Goal: Task Accomplishment & Management: Use online tool/utility

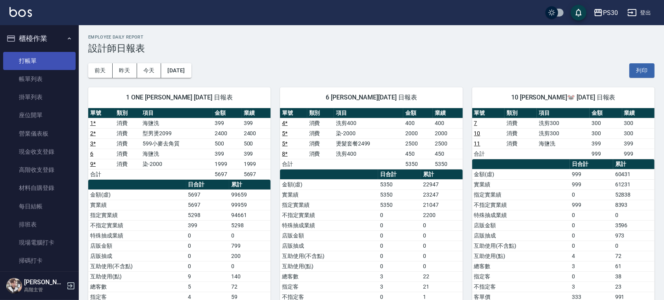
click at [48, 55] on link "打帳單" at bounding box center [39, 61] width 72 height 18
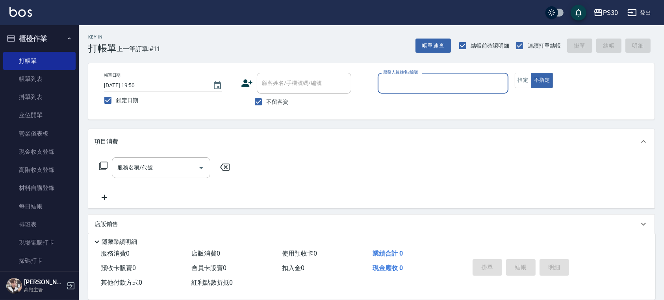
click at [469, 87] on input "服務人員姓名/編號" at bounding box center [443, 83] width 124 height 14
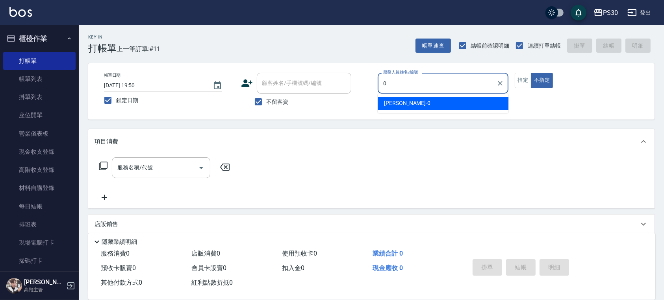
type input "[PERSON_NAME]-0"
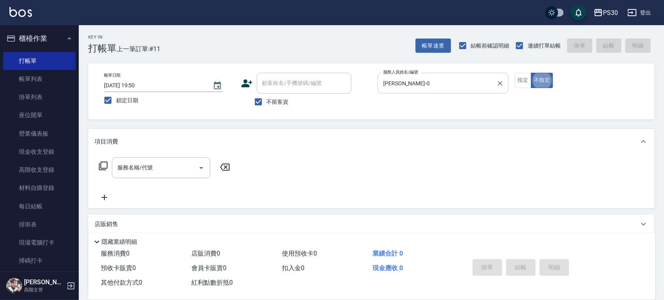
type button "false"
click at [520, 84] on button "指定" at bounding box center [523, 80] width 17 height 15
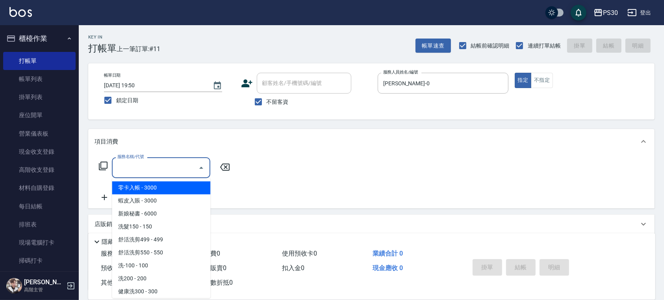
click at [122, 171] on input "服務名稱/代號" at bounding box center [155, 168] width 80 height 14
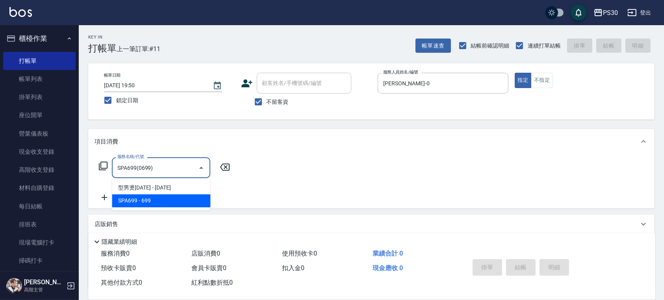
type input "SPA699(0699)"
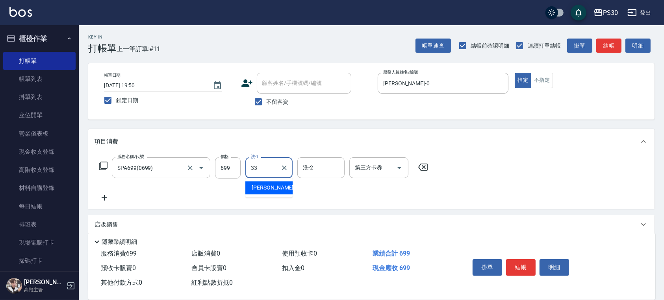
type input "[PERSON_NAME]-33"
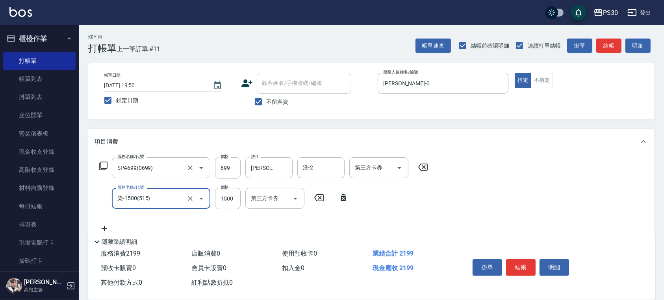
type input "染-1500(515)"
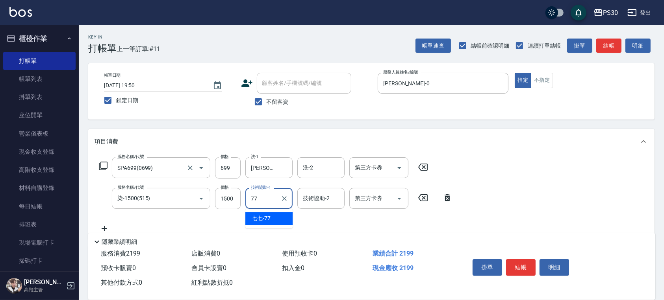
type input "七七-77"
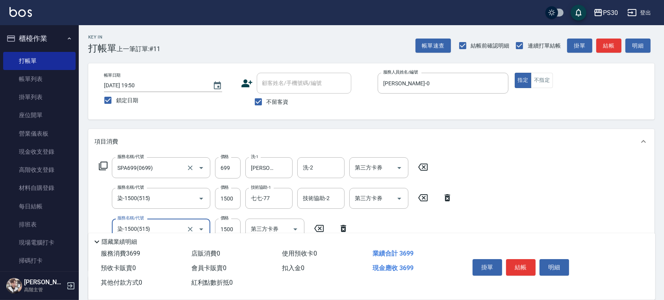
type input "染-1500(515)"
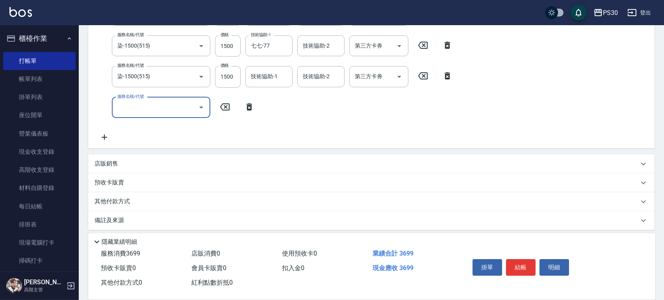
scroll to position [157, 0]
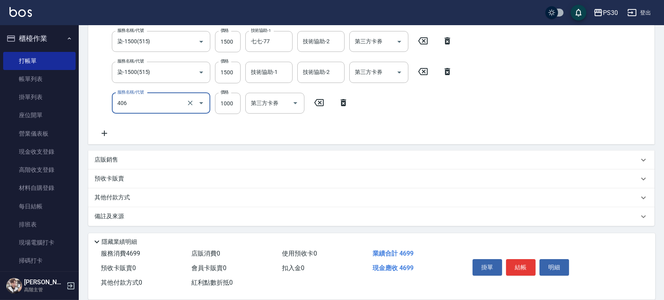
type input "鏡面護髮(406)"
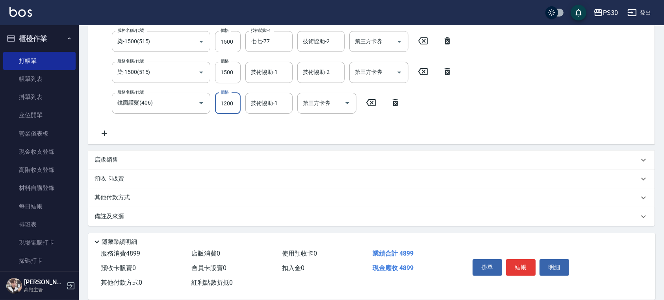
type input "1200"
type input "七七-77"
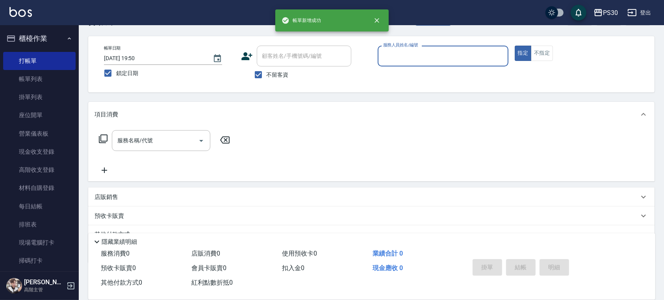
scroll to position [0, 0]
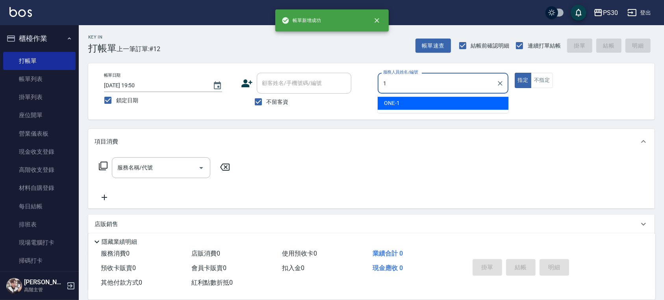
type input "ONE-1"
type button "true"
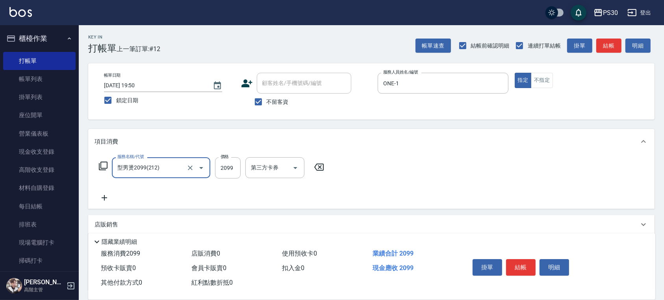
type input "型男燙2099(212)"
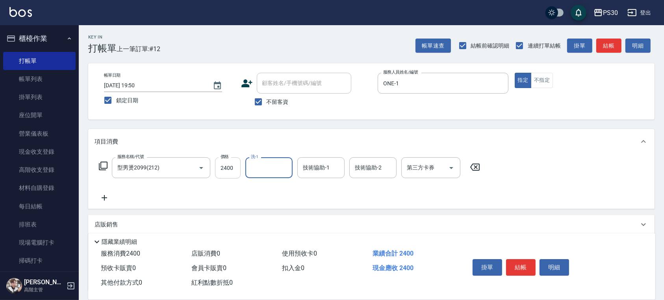
click at [232, 169] on input "2400" at bounding box center [228, 168] width 26 height 21
type input "2099"
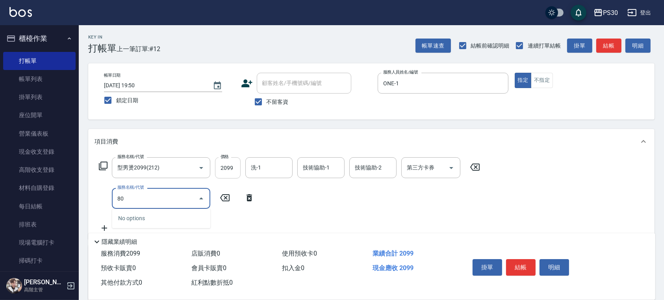
type input "8"
type input "鏡面護髮(406)"
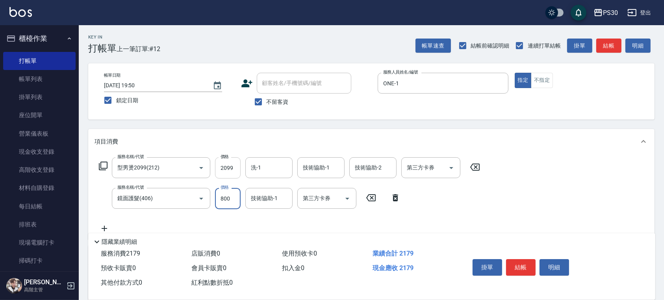
type input "800"
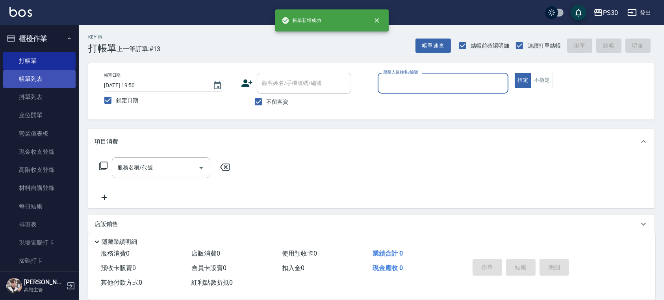
click at [30, 75] on link "帳單列表" at bounding box center [39, 79] width 72 height 18
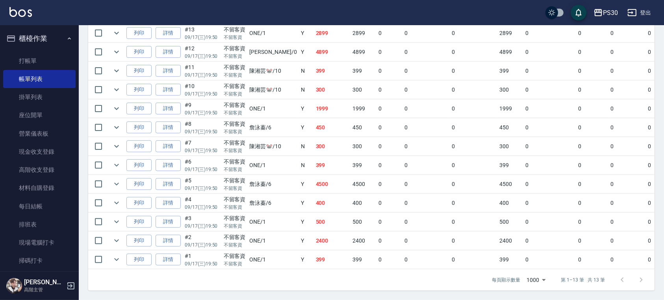
scroll to position [220, 0]
click at [169, 235] on link "詳情" at bounding box center [168, 241] width 25 height 12
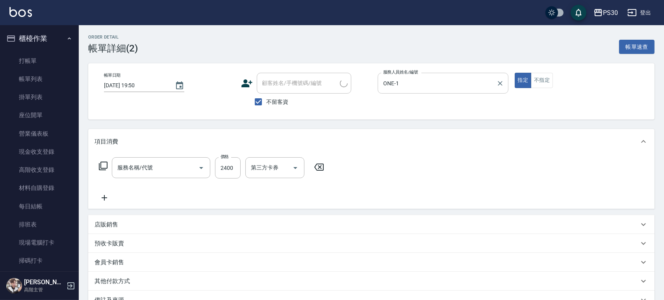
type input "[DATE] 19:50"
checkbox input "true"
type input "ONE-1"
type input "型男燙2099(212)"
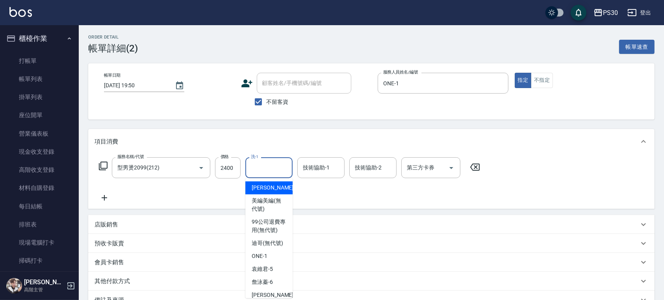
click at [260, 168] on input "洗-1" at bounding box center [269, 168] width 40 height 14
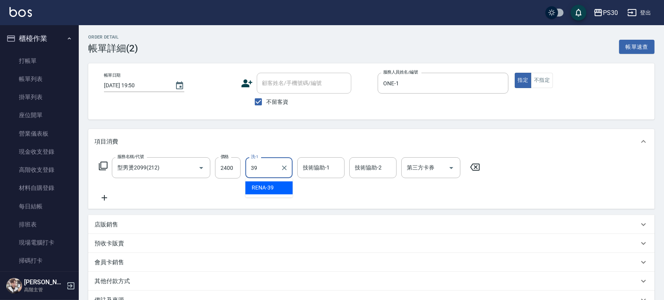
type input "RENA-39"
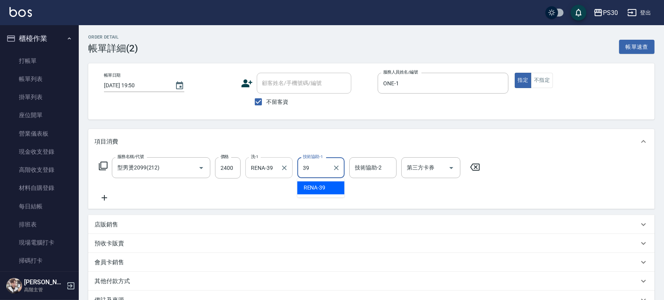
type input "RENA-39"
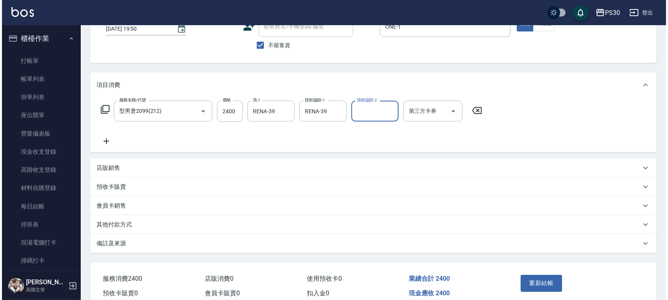
scroll to position [94, 0]
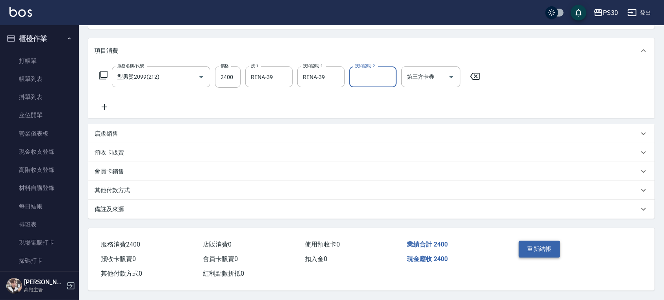
click at [534, 241] on button "重新結帳" at bounding box center [540, 249] width 42 height 17
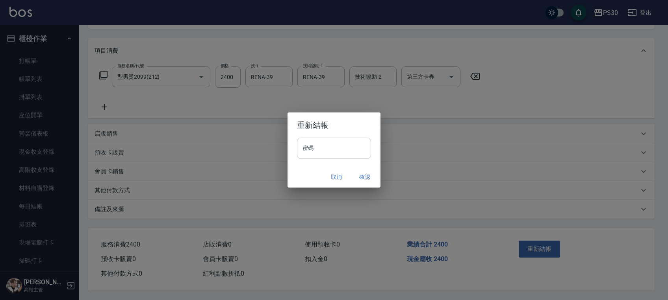
click at [337, 145] on input "密碼" at bounding box center [334, 148] width 74 height 21
type input "*"
click at [337, 145] on input "********" at bounding box center [334, 148] width 74 height 21
type input "*"
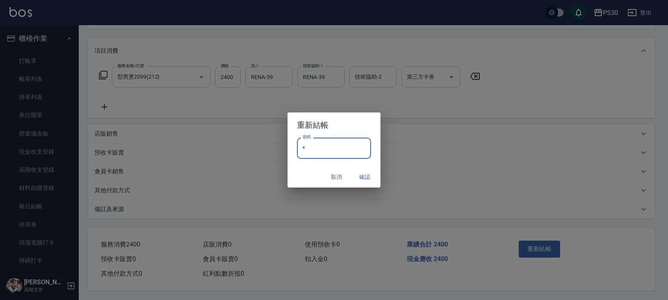
type input "*******"
click at [365, 174] on button "確認" at bounding box center [364, 177] width 25 height 15
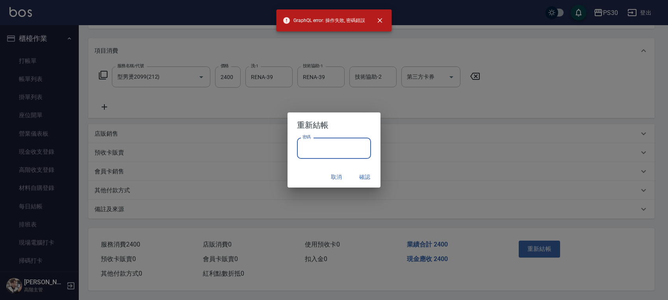
click at [330, 146] on input "密碼" at bounding box center [334, 148] width 74 height 21
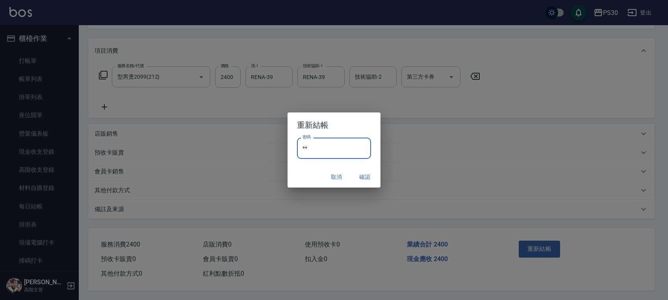
type input "*"
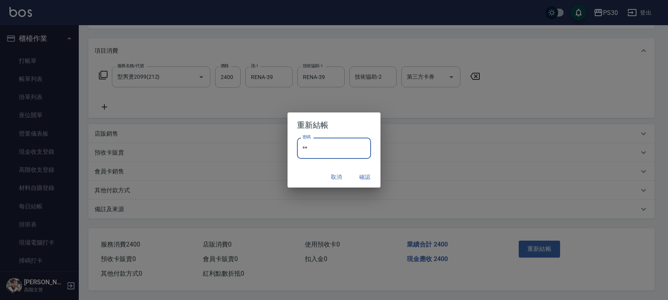
type input "*"
type input "*******"
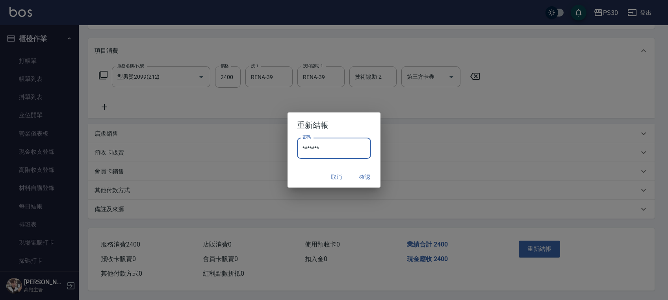
click at [400, 149] on div "重新結帳 密碼 ******* 密碼 取消 確認" at bounding box center [334, 150] width 668 height 300
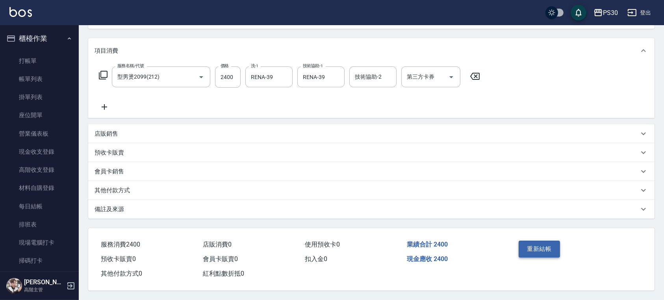
click at [546, 248] on button "重新結帳" at bounding box center [540, 249] width 42 height 17
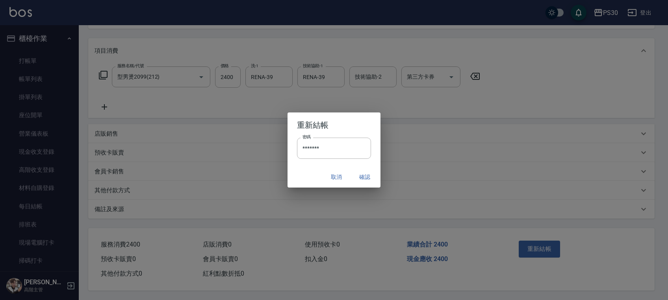
click at [362, 177] on button "確認" at bounding box center [364, 177] width 25 height 15
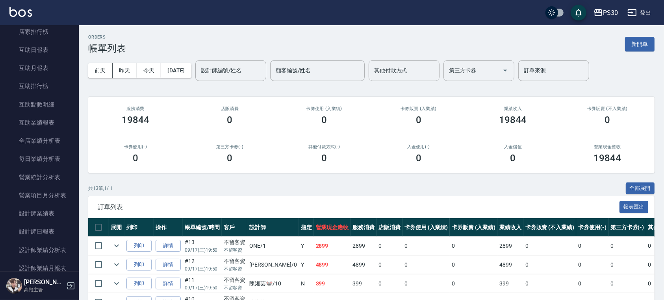
scroll to position [473, 0]
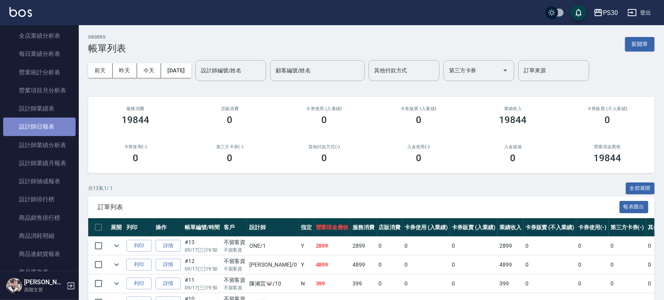
click at [44, 133] on link "設計師日報表" at bounding box center [39, 127] width 72 height 18
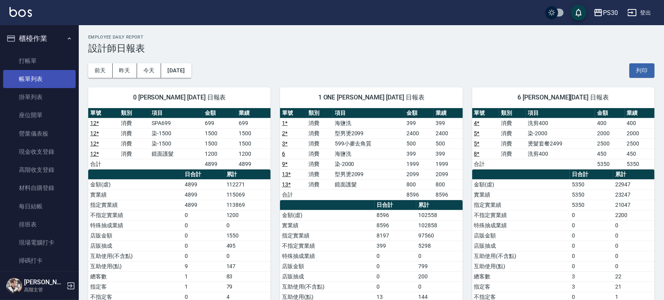
click at [35, 76] on link "帳單列表" at bounding box center [39, 79] width 72 height 18
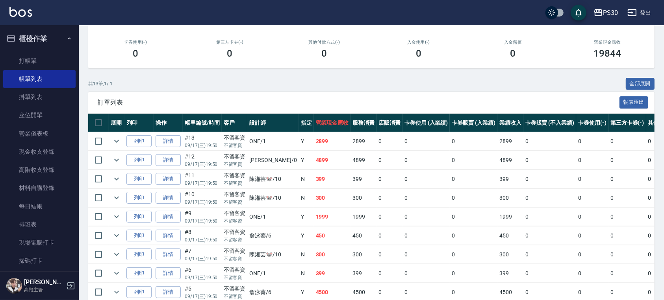
scroll to position [210, 0]
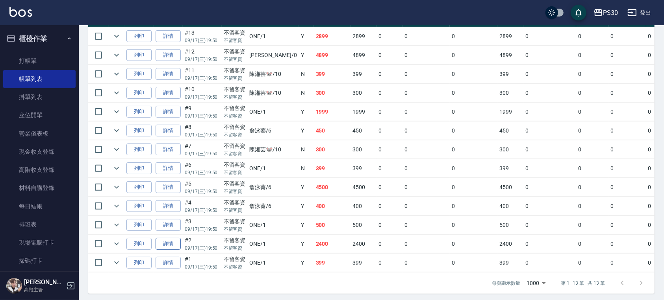
click at [167, 245] on link "詳情" at bounding box center [168, 244] width 25 height 12
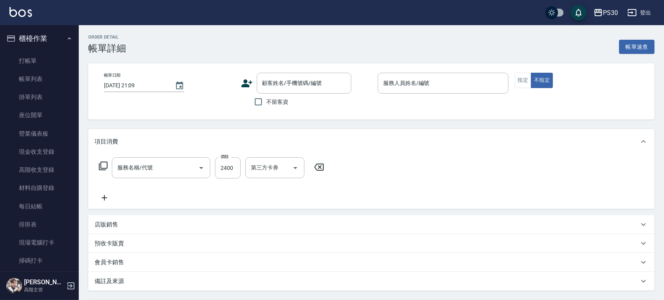
type input "[DATE] 19:50"
checkbox input "true"
type input "ONE-1"
type input "型男燙2099(212)"
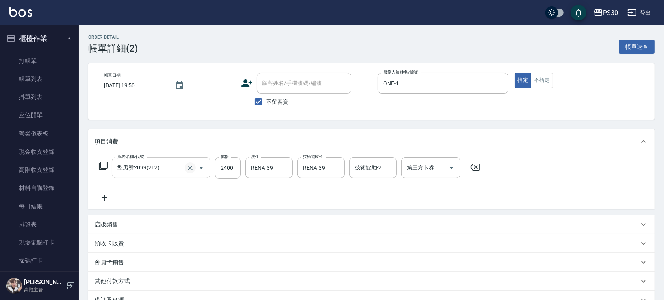
click at [192, 168] on icon "Clear" at bounding box center [190, 168] width 8 height 8
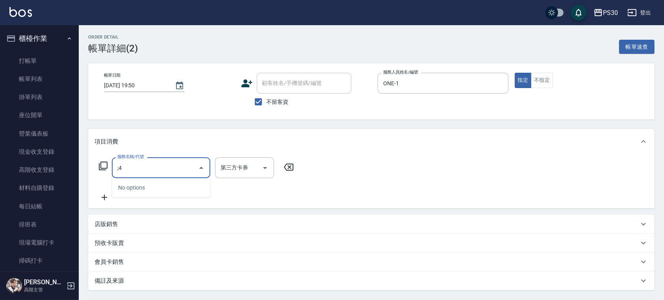
type input ";"
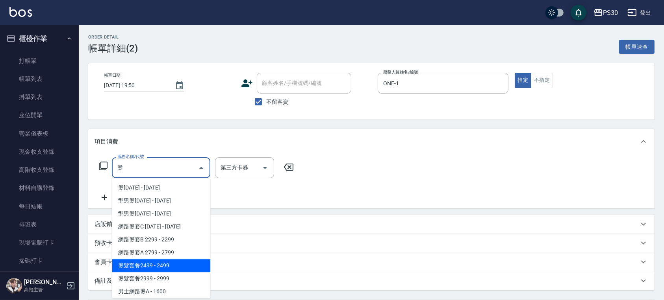
click at [183, 263] on span "燙髮套餐2499 - 2499" at bounding box center [161, 266] width 98 height 13
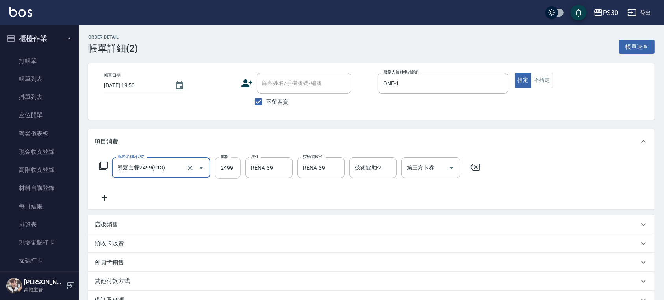
type input "燙髮套餐2499(813)"
type input "2500"
click at [328, 141] on div "項目消費" at bounding box center [367, 142] width 544 height 8
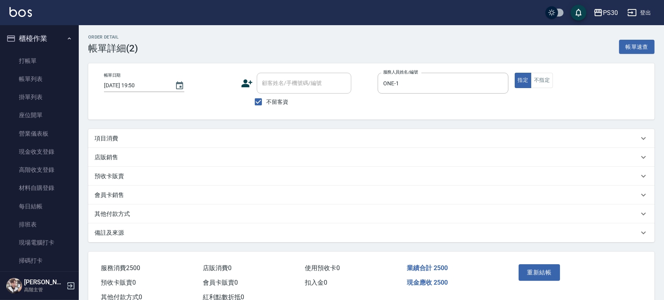
click at [328, 141] on div "項目消費" at bounding box center [367, 139] width 544 height 8
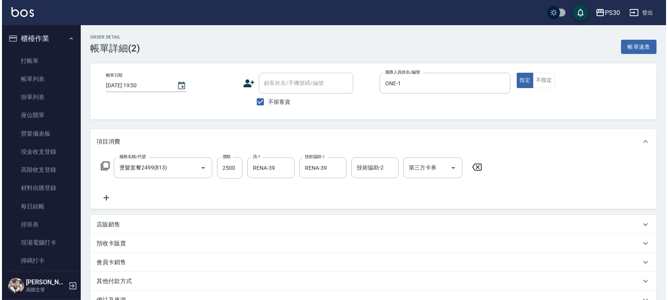
scroll to position [94, 0]
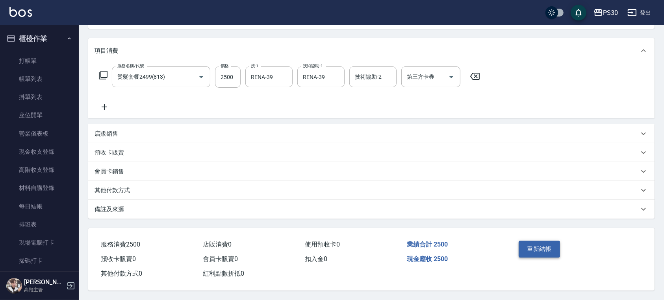
click at [545, 244] on button "重新結帳" at bounding box center [540, 249] width 42 height 17
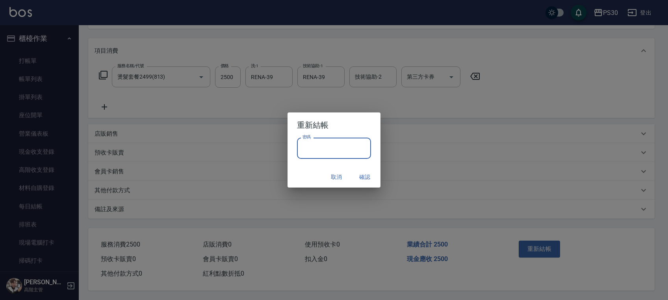
drag, startPoint x: 323, startPoint y: 147, endPoint x: 336, endPoint y: 151, distance: 13.5
click at [323, 147] on input "密碼" at bounding box center [334, 148] width 74 height 21
type input "*"
click at [336, 151] on input "******" at bounding box center [334, 148] width 74 height 21
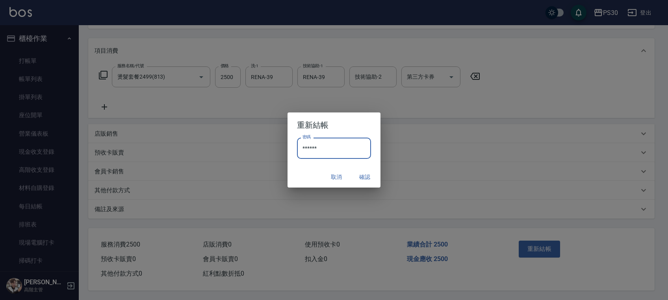
click at [336, 151] on input "******" at bounding box center [334, 148] width 74 height 21
type input "*******"
click at [369, 176] on button "確認" at bounding box center [364, 177] width 25 height 15
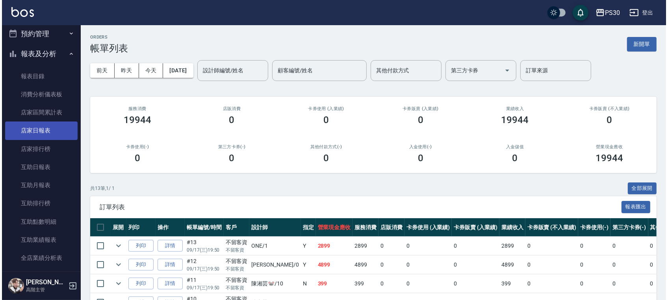
scroll to position [262, 0]
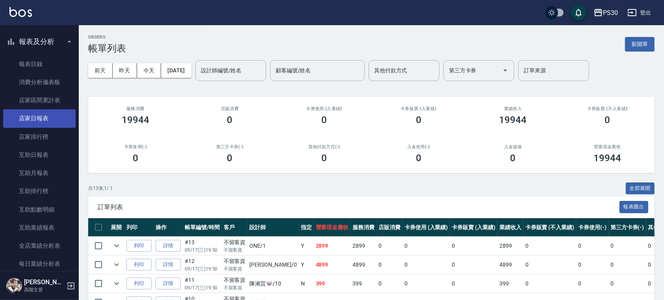
click at [47, 126] on link "店家日報表" at bounding box center [39, 118] width 72 height 18
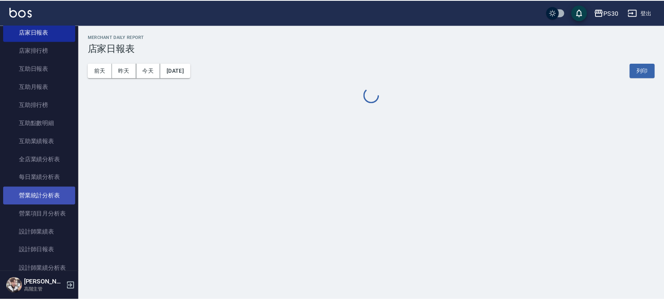
scroll to position [420, 0]
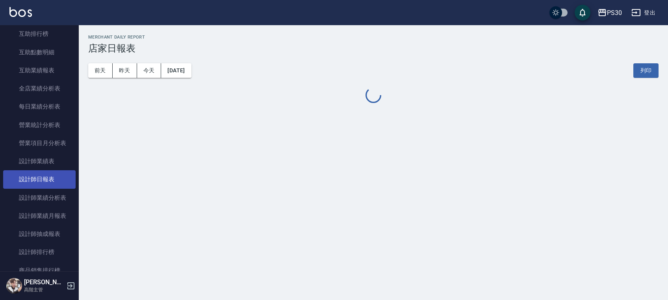
click at [52, 176] on link "設計師日報表" at bounding box center [39, 180] width 72 height 18
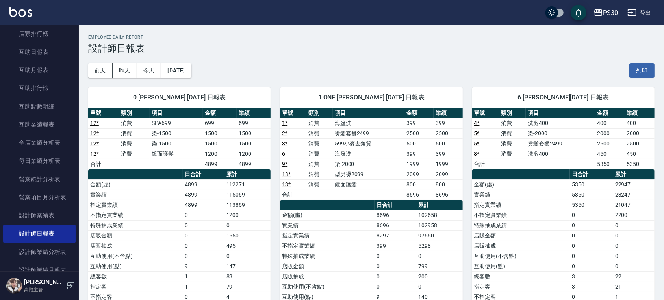
scroll to position [315, 0]
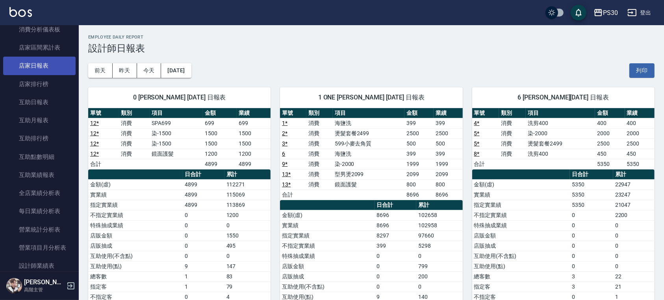
click at [41, 70] on link "店家日報表" at bounding box center [39, 66] width 72 height 18
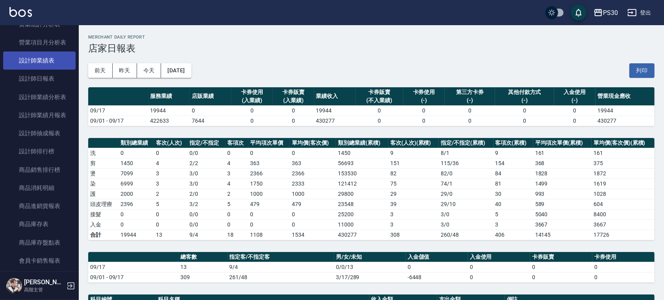
scroll to position [504, 0]
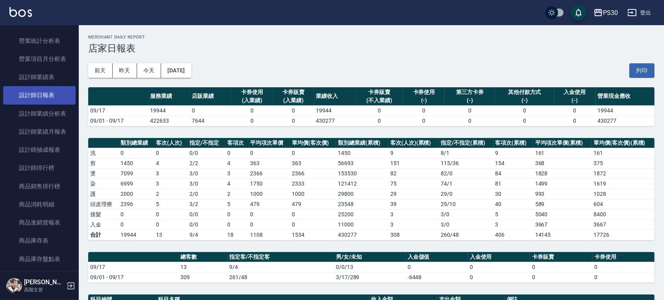
click at [38, 98] on link "設計師日報表" at bounding box center [39, 95] width 72 height 18
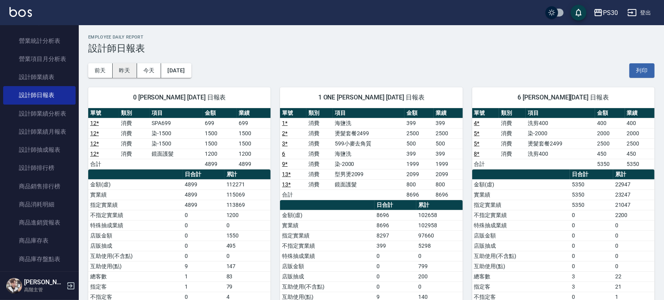
click at [123, 71] on button "昨天" at bounding box center [125, 70] width 24 height 15
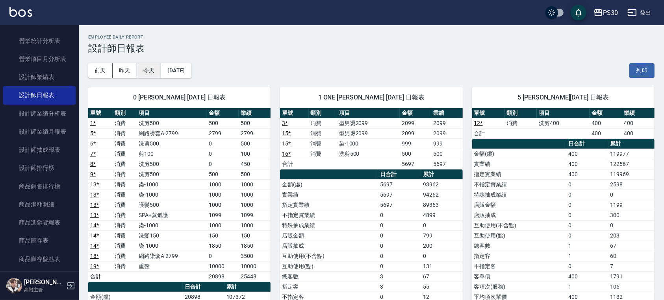
click at [154, 67] on button "今天" at bounding box center [149, 70] width 24 height 15
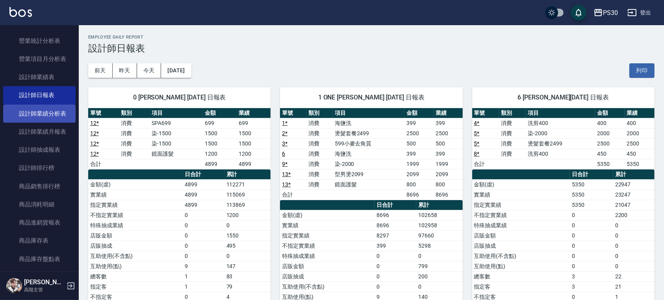
scroll to position [294, 0]
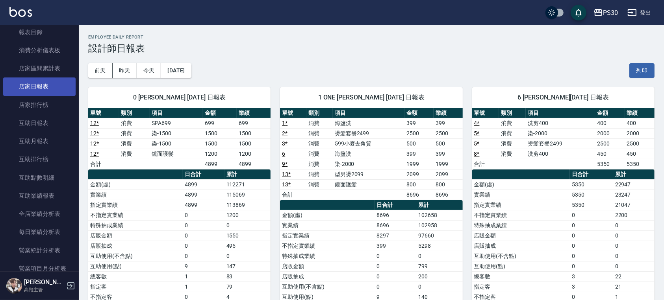
click at [49, 82] on link "店家日報表" at bounding box center [39, 87] width 72 height 18
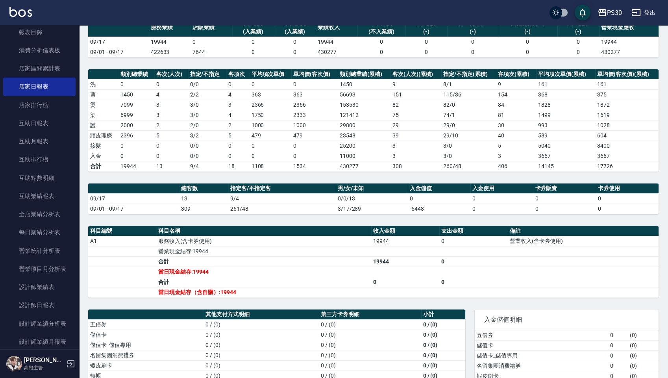
scroll to position [52, 0]
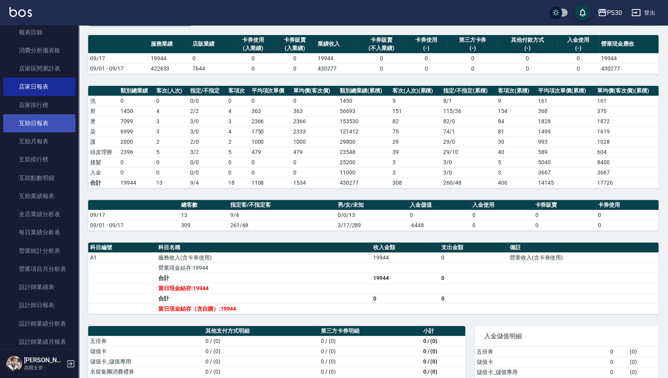
click at [40, 119] on link "互助日報表" at bounding box center [39, 123] width 72 height 18
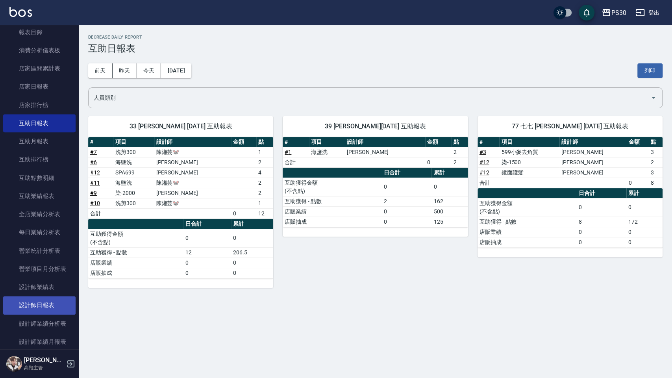
click at [54, 300] on link "設計師日報表" at bounding box center [39, 305] width 72 height 18
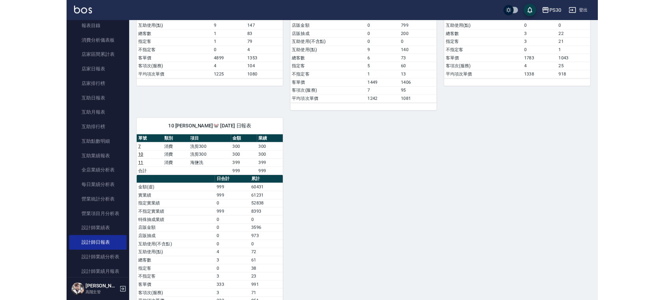
scroll to position [258, 0]
